Goal: Transaction & Acquisition: Purchase product/service

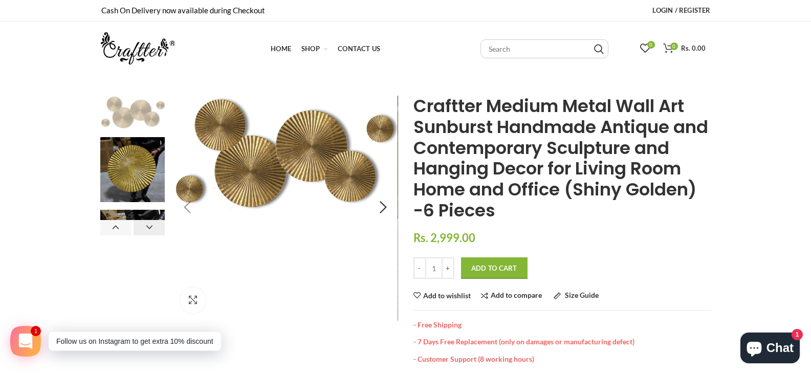
click at [152, 224] on button "Next" at bounding box center [149, 227] width 31 height 15
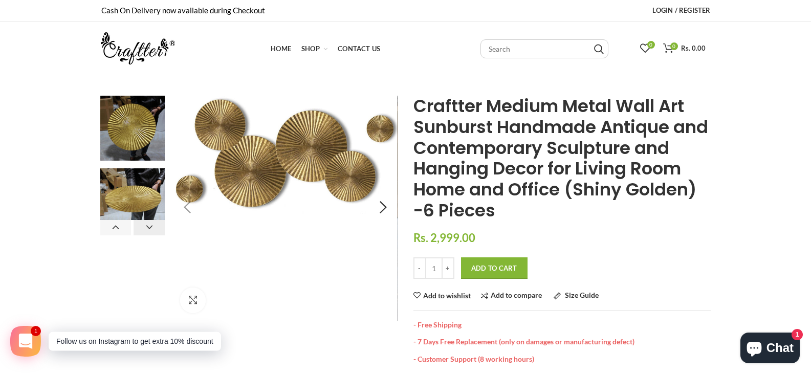
click at [152, 224] on button "Next" at bounding box center [149, 227] width 31 height 15
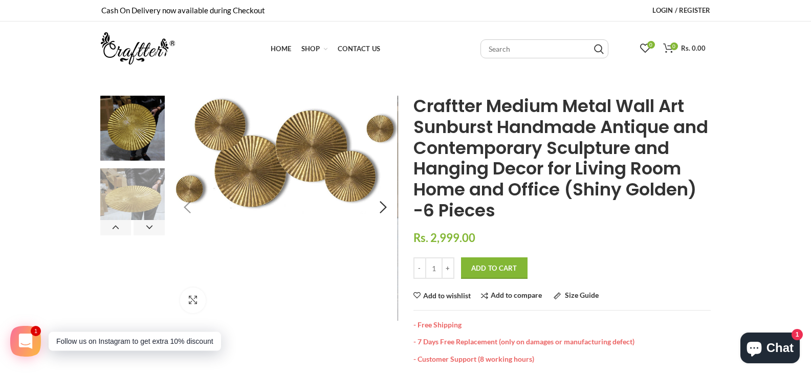
click at [124, 181] on img at bounding box center [132, 200] width 65 height 65
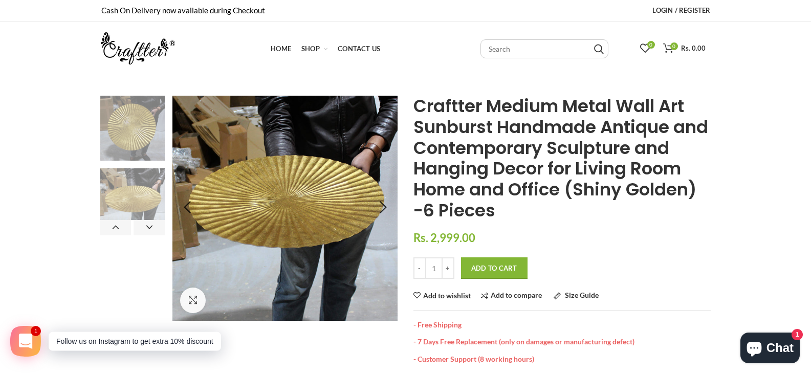
click at [130, 128] on img at bounding box center [132, 128] width 65 height 65
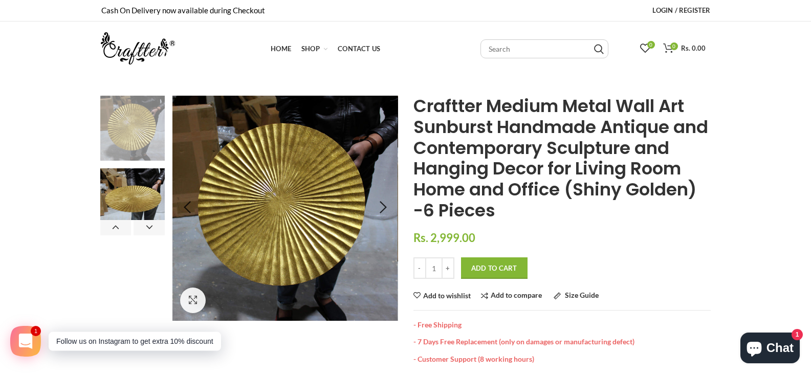
drag, startPoint x: 233, startPoint y: 117, endPoint x: 221, endPoint y: 118, distance: 12.9
click at [650, 262] on div "- 1 + Add to Cart" at bounding box center [561, 270] width 297 height 27
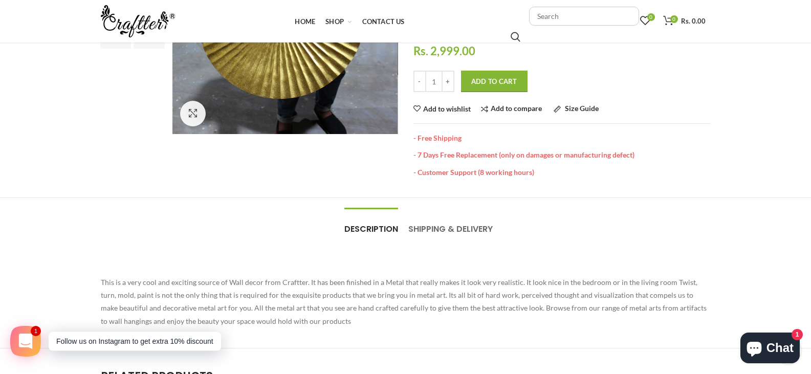
scroll to position [53, 0]
